Goal: Find specific page/section: Find specific page/section

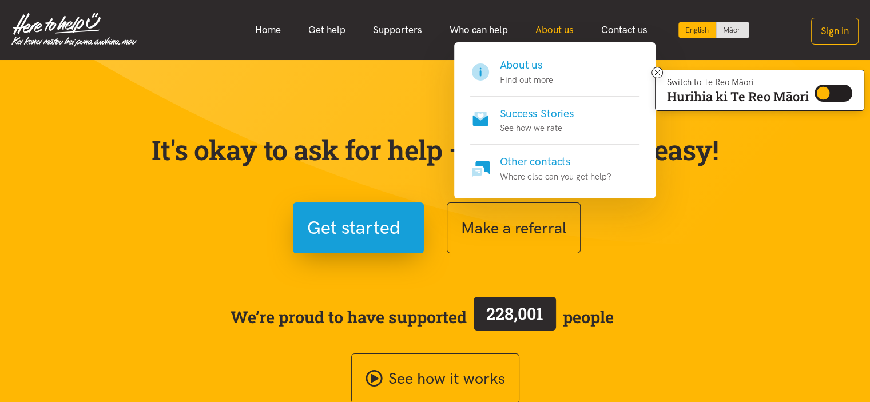
click at [550, 35] on link "About us" at bounding box center [554, 30] width 66 height 25
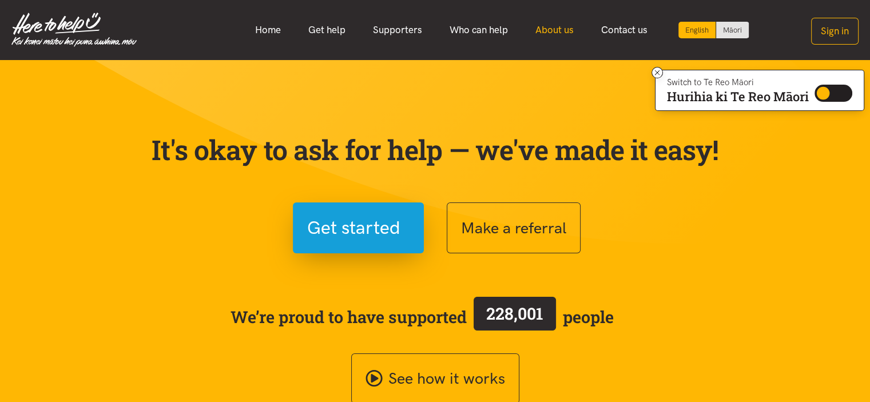
click at [557, 31] on link "About us" at bounding box center [554, 30] width 66 height 25
click at [536, 9] on nav "English Māori Home Get help Supporters Who can help About us" at bounding box center [435, 30] width 870 height 60
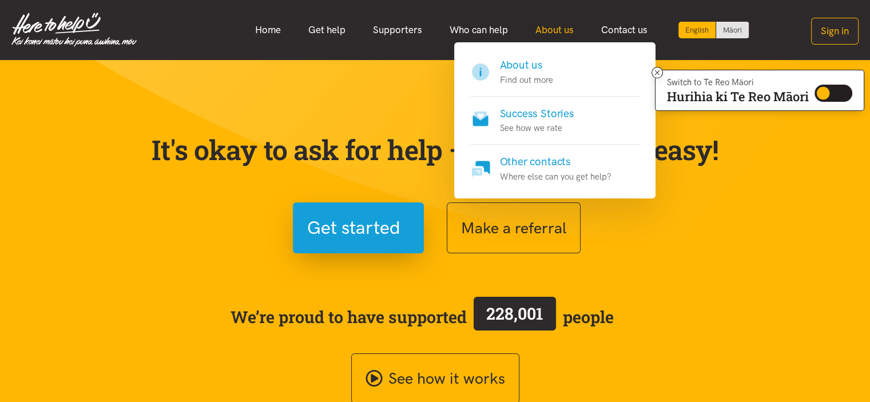
click at [549, 21] on link "About us" at bounding box center [554, 30] width 66 height 25
click at [537, 84] on p "Find out more" at bounding box center [526, 80] width 53 height 14
